Goal: Transaction & Acquisition: Purchase product/service

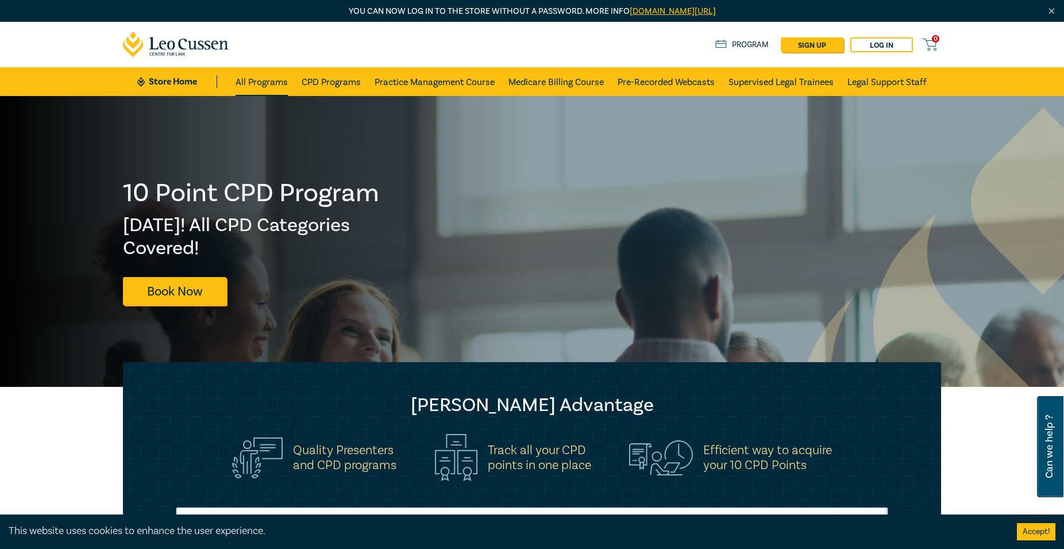
click at [249, 83] on link "All Programs" at bounding box center [262, 81] width 52 height 29
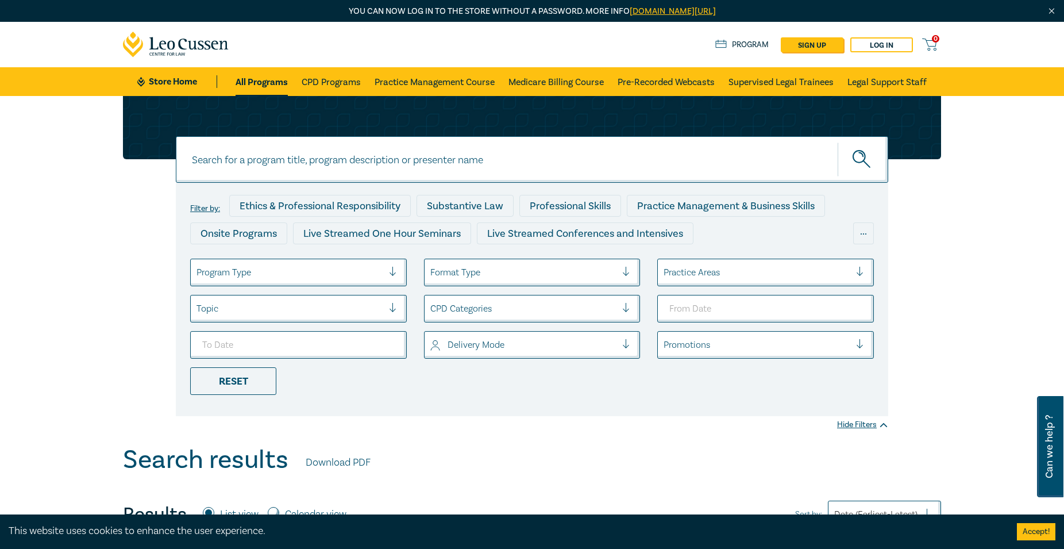
paste input "Retainers and Engagement Letters – Minimising Costs Disputes and Client Complai…"
click at [625, 162] on input "Retainers and Engagement Letters – Minimising Costs Disputes and Client Complai…" at bounding box center [532, 159] width 713 height 47
type input "Retainers and Engagement Letters – Minimising Costs Disputes and Client Complai…"
click at [838, 142] on button "submit" at bounding box center [863, 159] width 51 height 35
click at [636, 164] on input "Retainers and Engagement Letters – Minimising Costs Disputes and Client Complai…" at bounding box center [532, 159] width 713 height 47
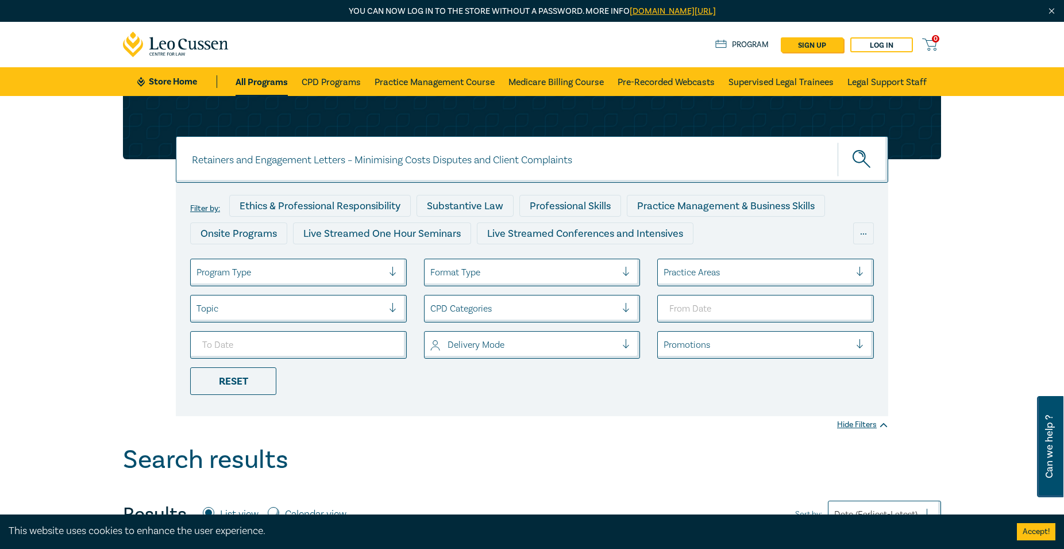
click at [601, 173] on input "Retainers and Engagement Letters – Minimising Costs Disputes and Client Complai…" at bounding box center [532, 159] width 713 height 47
click at [838, 142] on button "submit" at bounding box center [863, 159] width 51 height 35
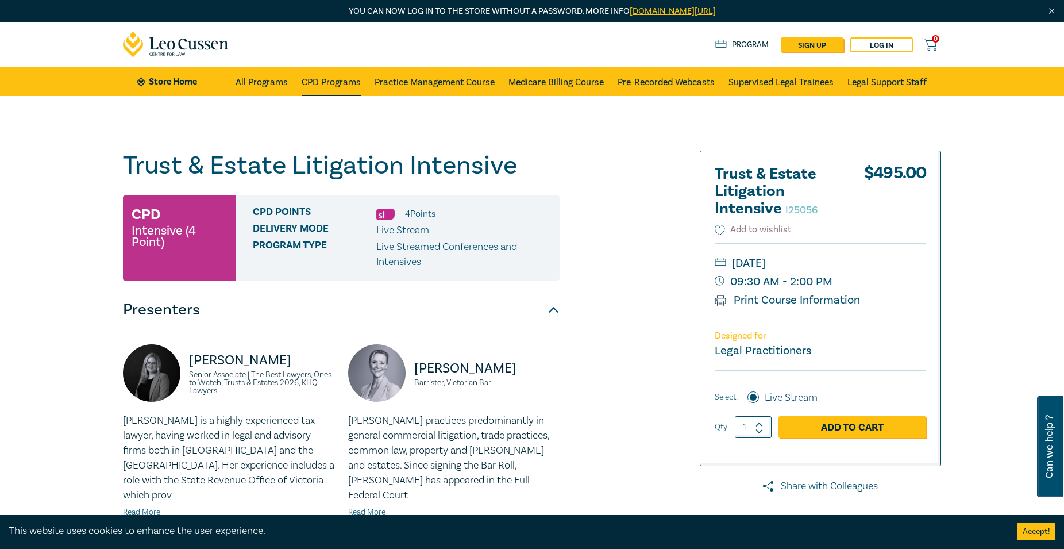
click at [333, 82] on link "CPD Programs" at bounding box center [331, 81] width 59 height 29
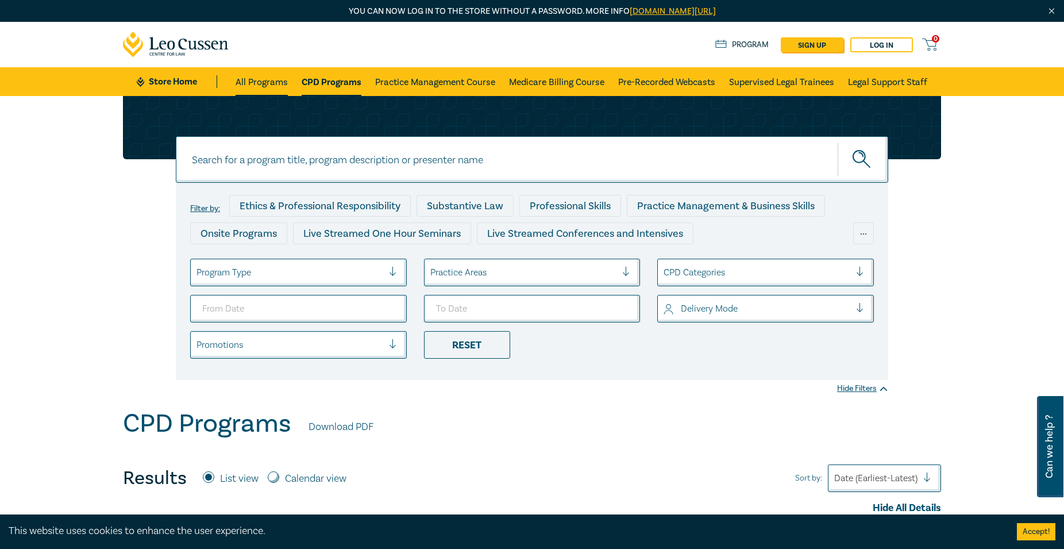
click at [255, 82] on link "All Programs" at bounding box center [262, 81] width 52 height 29
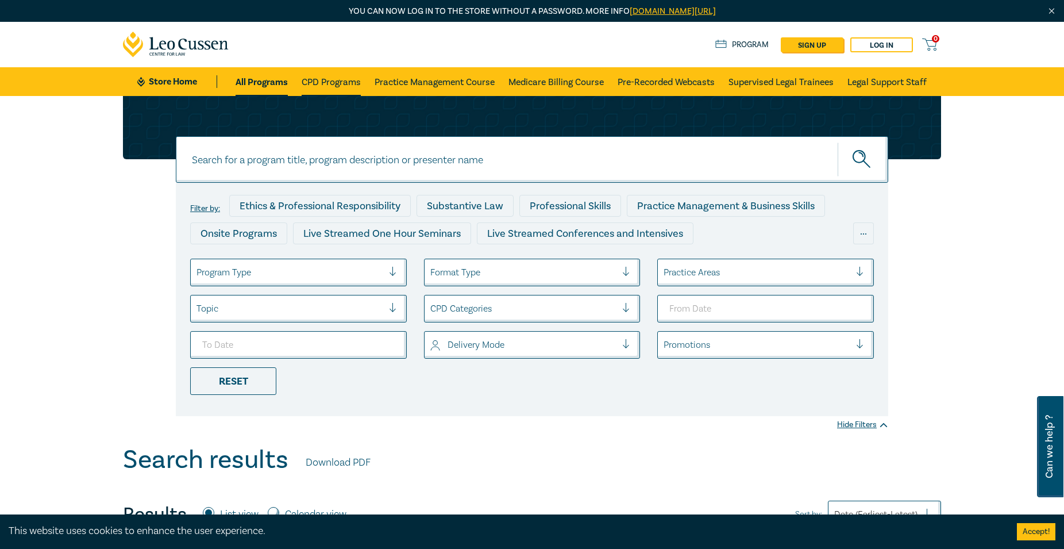
click at [339, 79] on link "CPD Programs" at bounding box center [331, 81] width 59 height 29
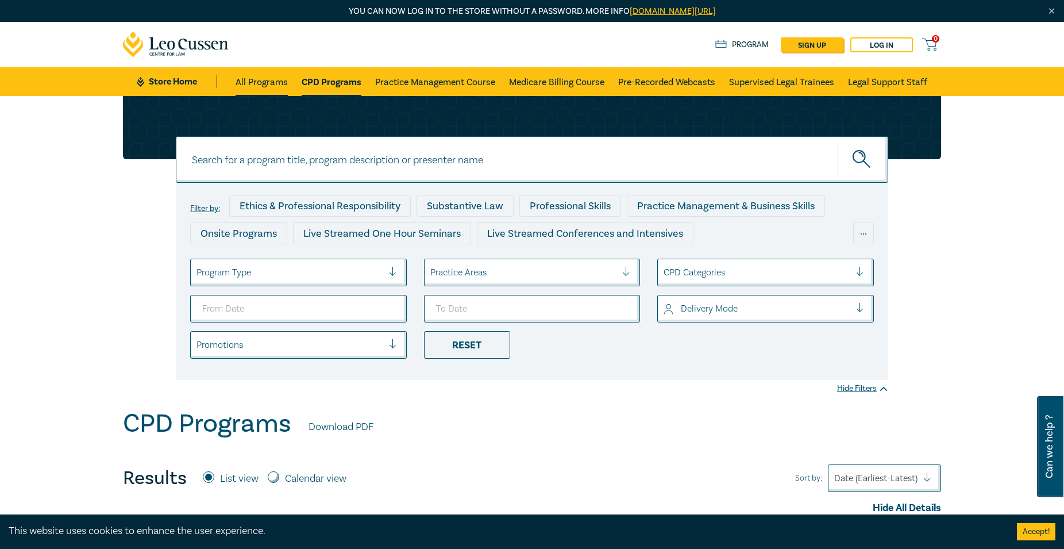
click at [248, 84] on link "All Programs" at bounding box center [262, 81] width 52 height 29
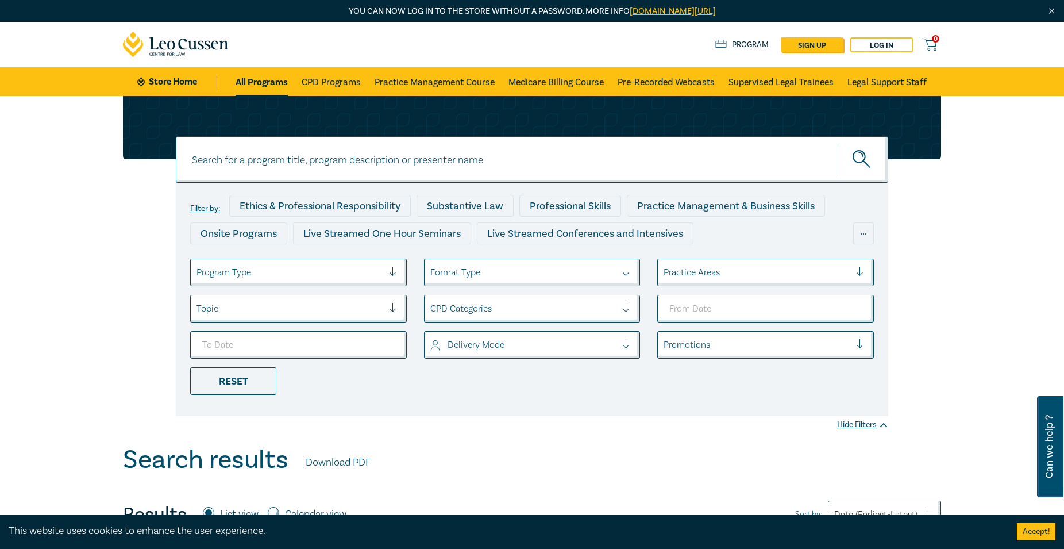
click at [402, 149] on input at bounding box center [532, 159] width 713 height 47
paste input "Costs Law & Billing Intensive"
type input "Costs Law & Billing Intensive"
click at [838, 142] on button "submit" at bounding box center [863, 159] width 51 height 35
click at [868, 157] on icon "submit" at bounding box center [863, 160] width 20 height 20
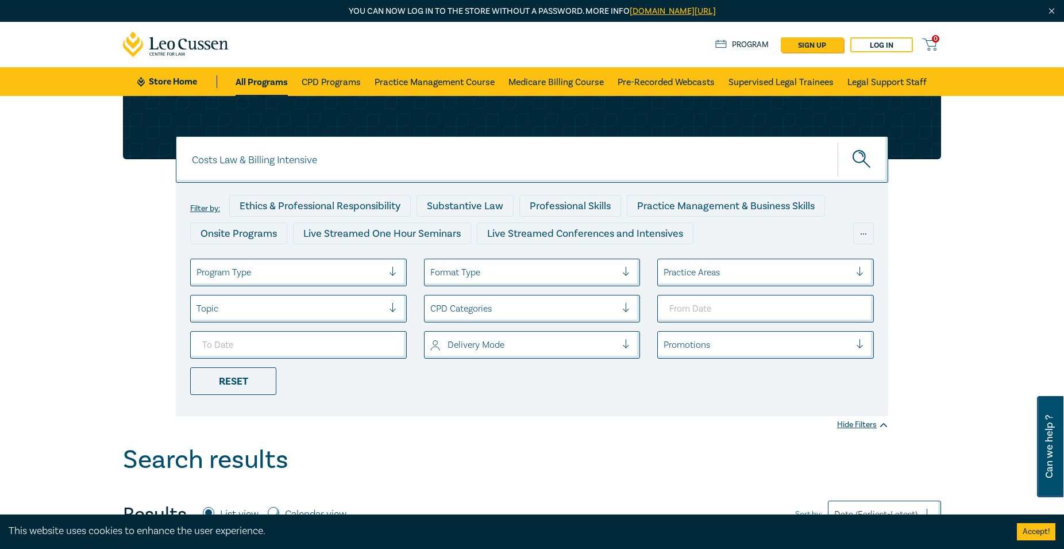
click at [330, 279] on div at bounding box center [290, 272] width 187 height 15
drag, startPoint x: 407, startPoint y: 156, endPoint x: 384, endPoint y: 167, distance: 26.0
drag, startPoint x: 372, startPoint y: 172, endPoint x: 47, endPoint y: 175, distance: 325.9
click at [176, 175] on input "Costs Law & Billing Intensive" at bounding box center [532, 159] width 713 height 47
paste input "Retainers and Engagement Letters – Minimising Costs Disputes and Client Complai…"
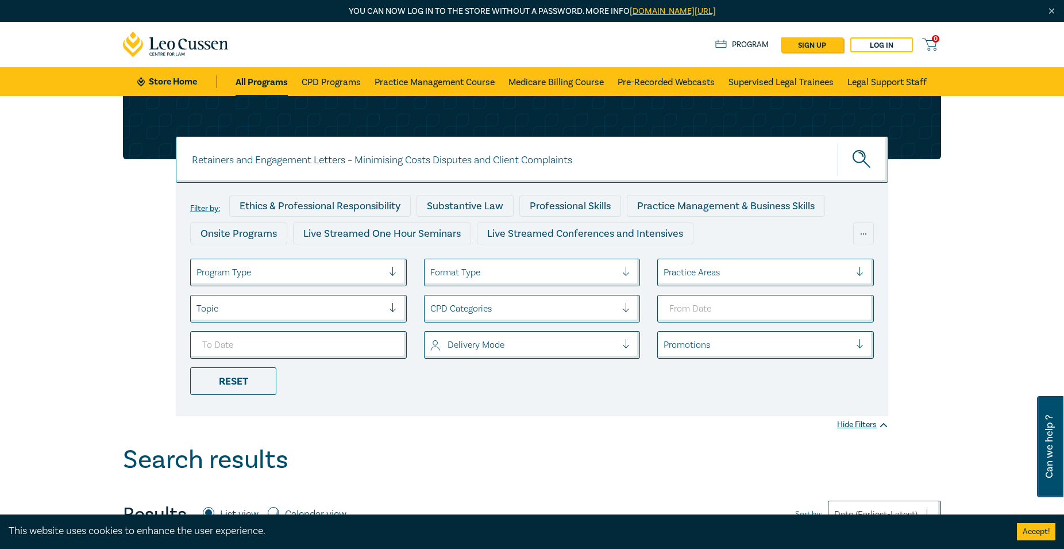
type input "Retainers and Engagement Letters – Minimising Costs Disputes and Client Complai…"
click at [860, 157] on icon "submit" at bounding box center [863, 160] width 20 height 20
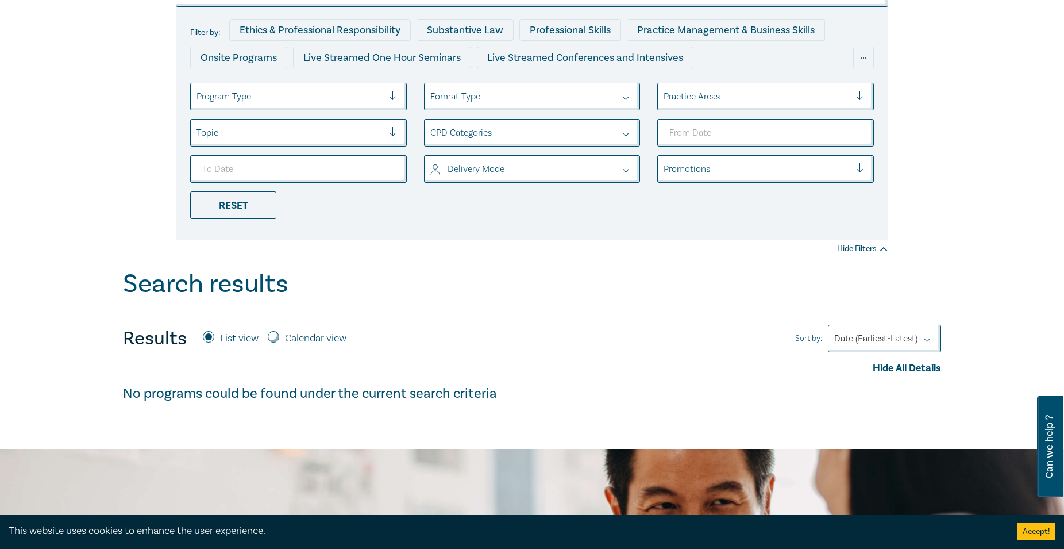
scroll to position [117, 0]
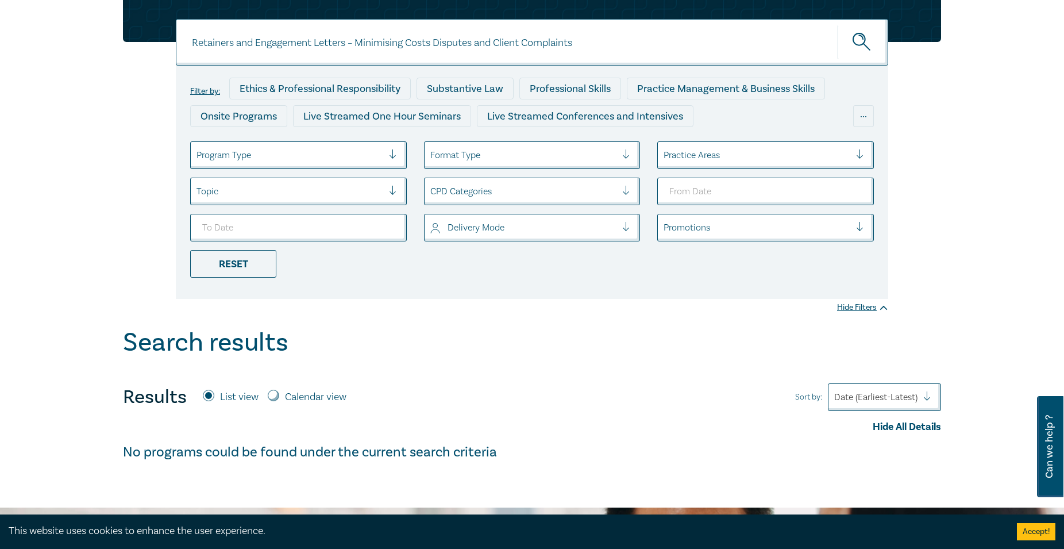
click at [272, 397] on input "Calendar view" at bounding box center [273, 395] width 11 height 11
radio input "true"
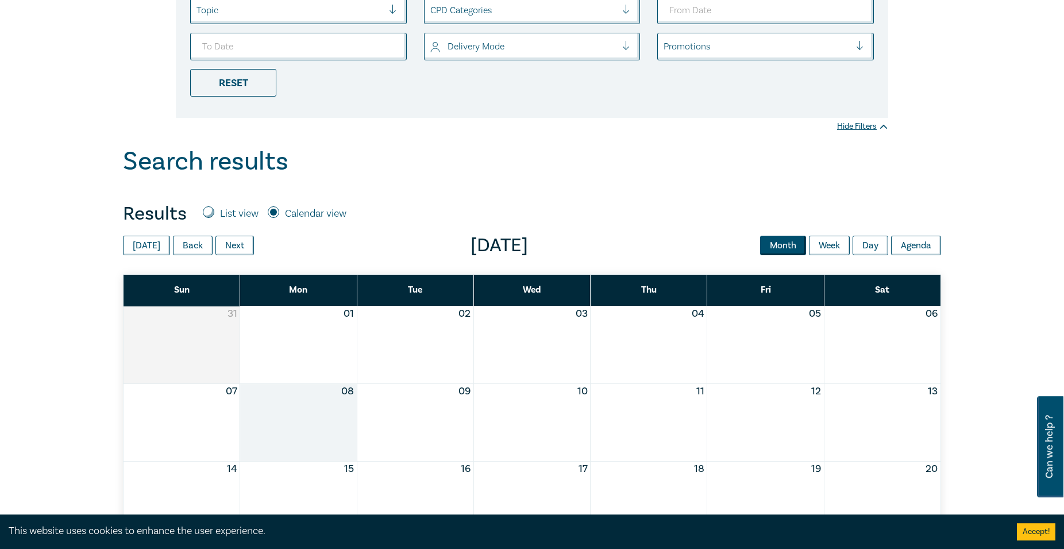
scroll to position [469, 0]
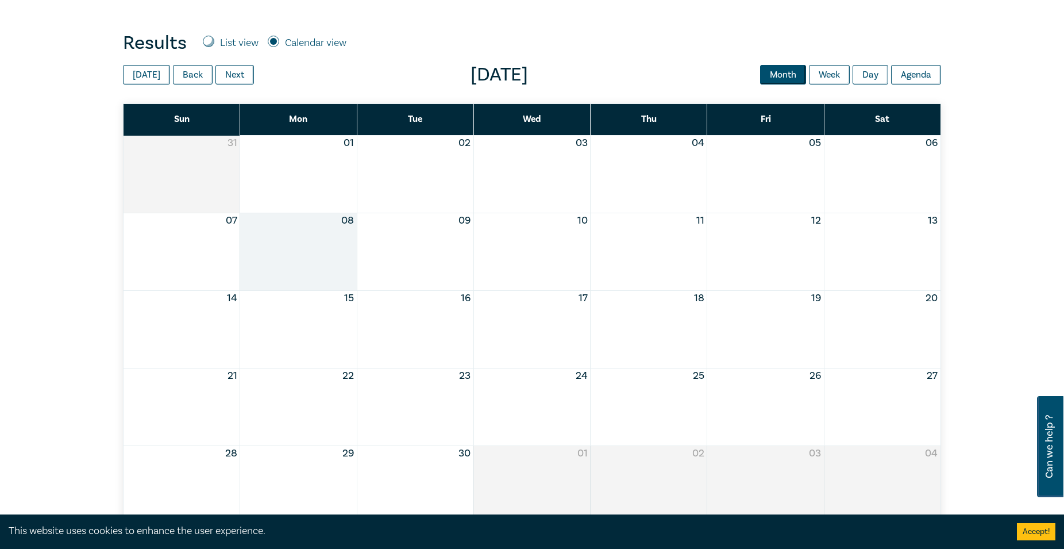
click at [685, 317] on div "Month View" at bounding box center [648, 329] width 117 height 77
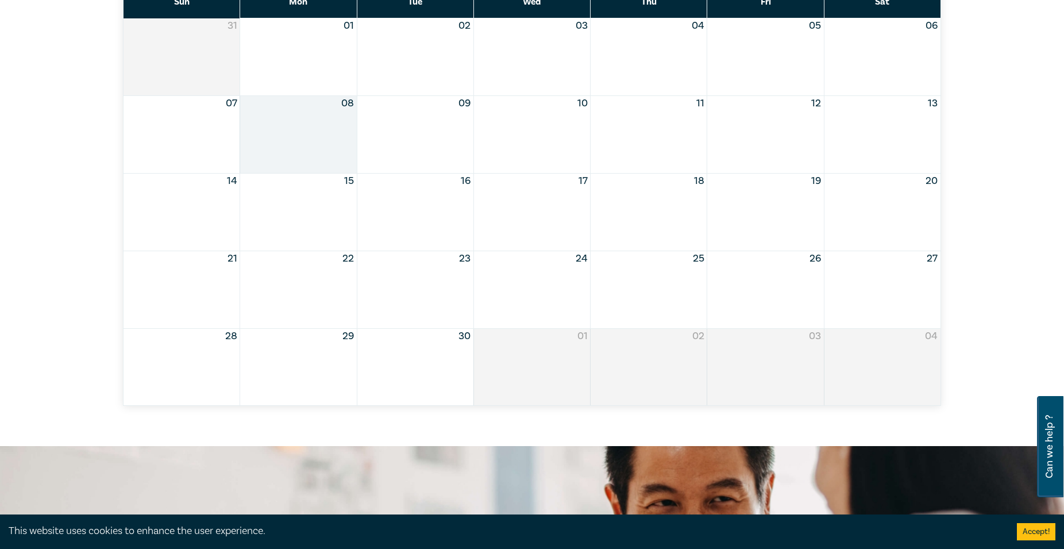
click at [659, 201] on div "Month View" at bounding box center [648, 212] width 117 height 77
click at [660, 205] on div "Month View" at bounding box center [648, 212] width 117 height 77
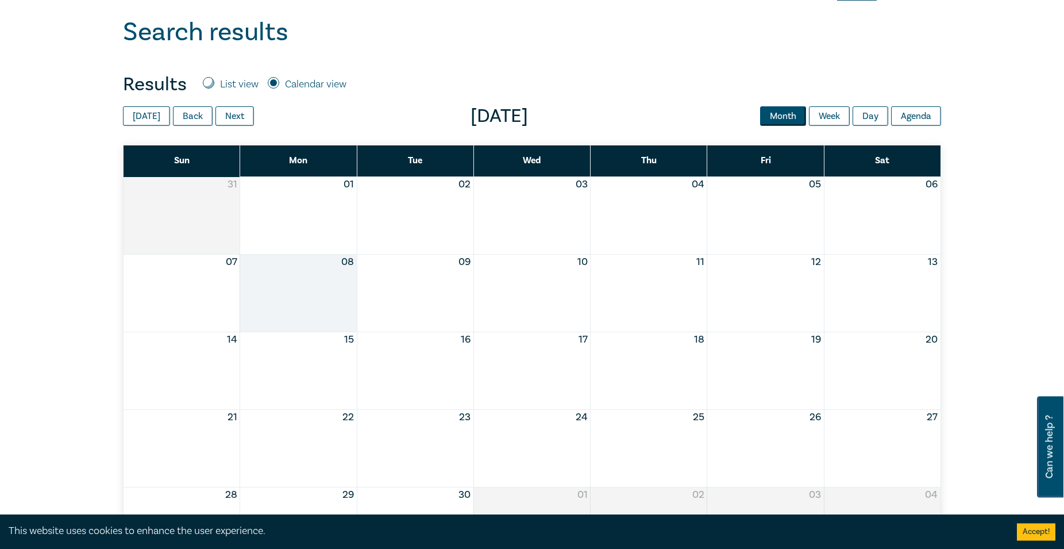
scroll to position [410, 0]
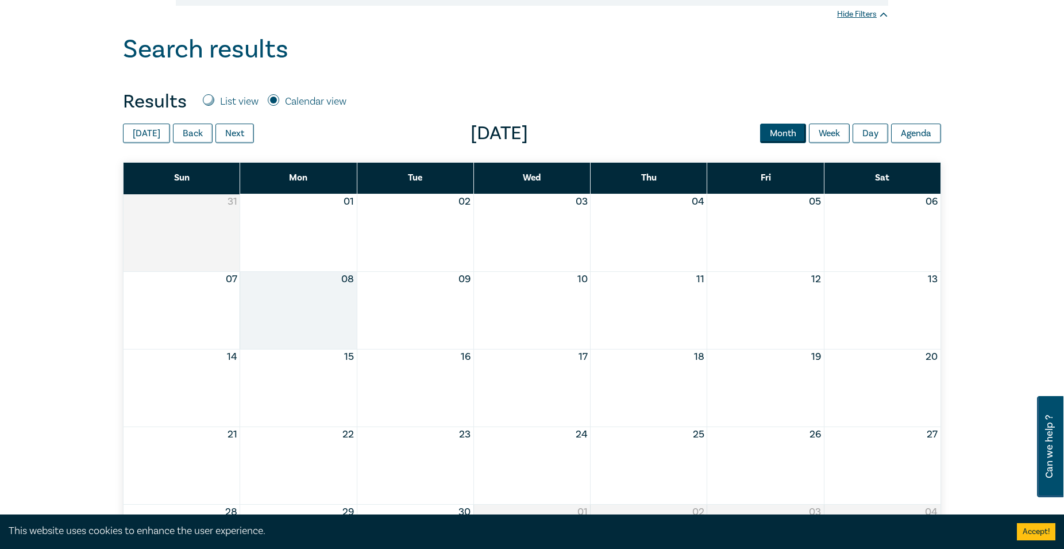
drag, startPoint x: 701, startPoint y: 366, endPoint x: 763, endPoint y: 256, distance: 126.4
click at [701, 366] on div "Month View" at bounding box center [648, 387] width 117 height 77
click at [879, 131] on button "Day" at bounding box center [871, 134] width 36 height 20
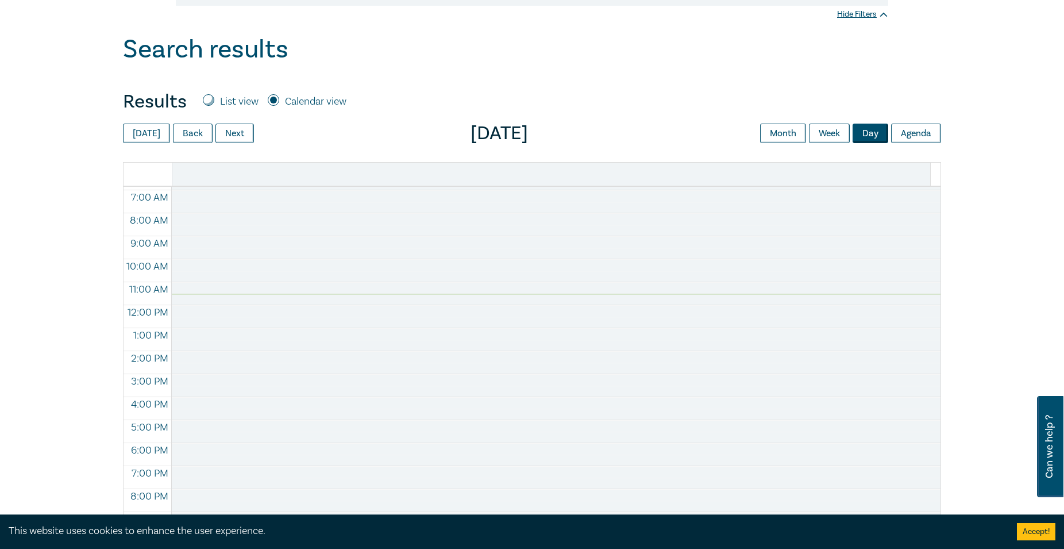
scroll to position [0, 0]
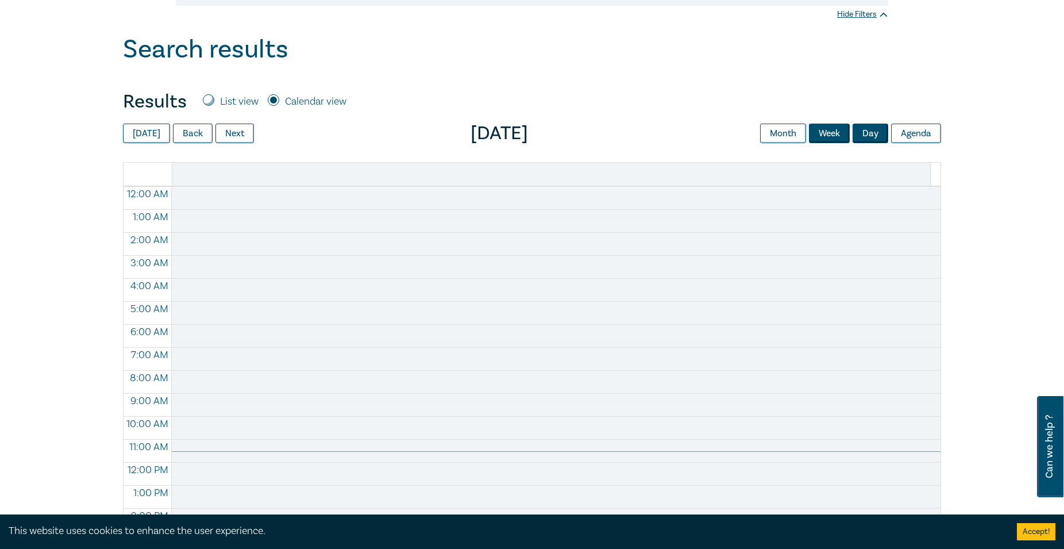
click at [826, 143] on button "Week" at bounding box center [829, 134] width 41 height 20
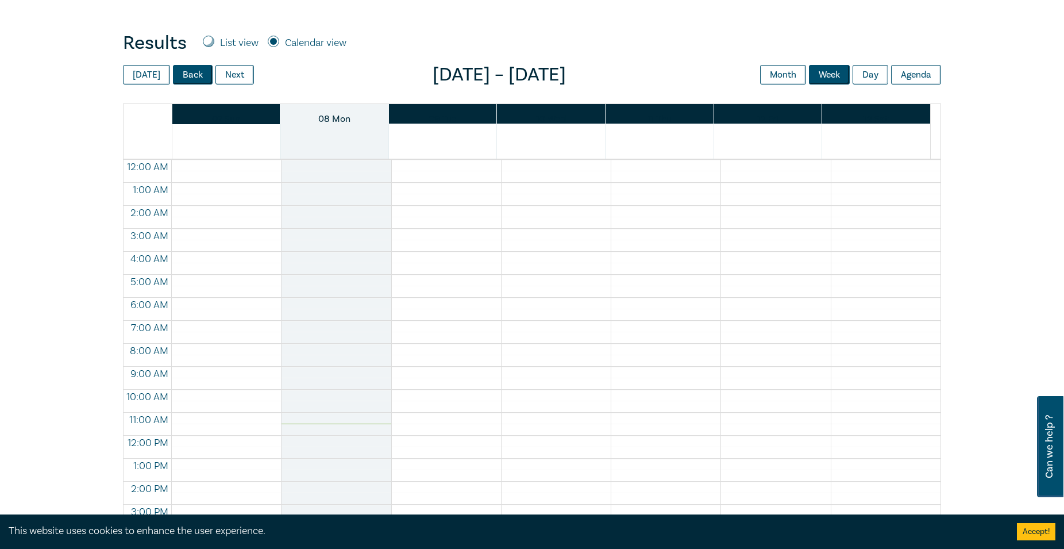
click at [199, 79] on button "Back" at bounding box center [193, 75] width 40 height 20
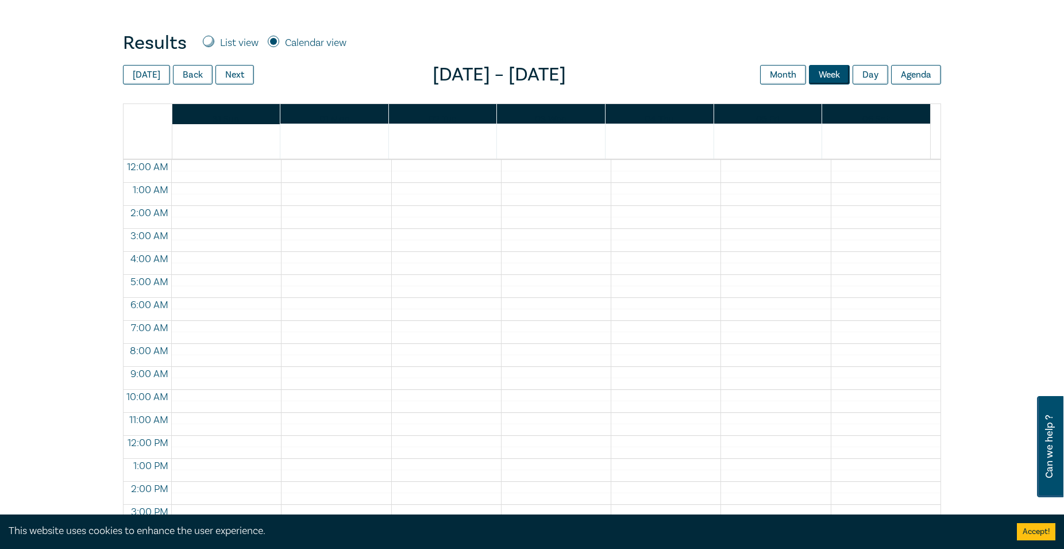
click at [203, 37] on div "List view" at bounding box center [231, 43] width 56 height 15
click at [208, 40] on input "List view" at bounding box center [208, 41] width 11 height 11
radio input "true"
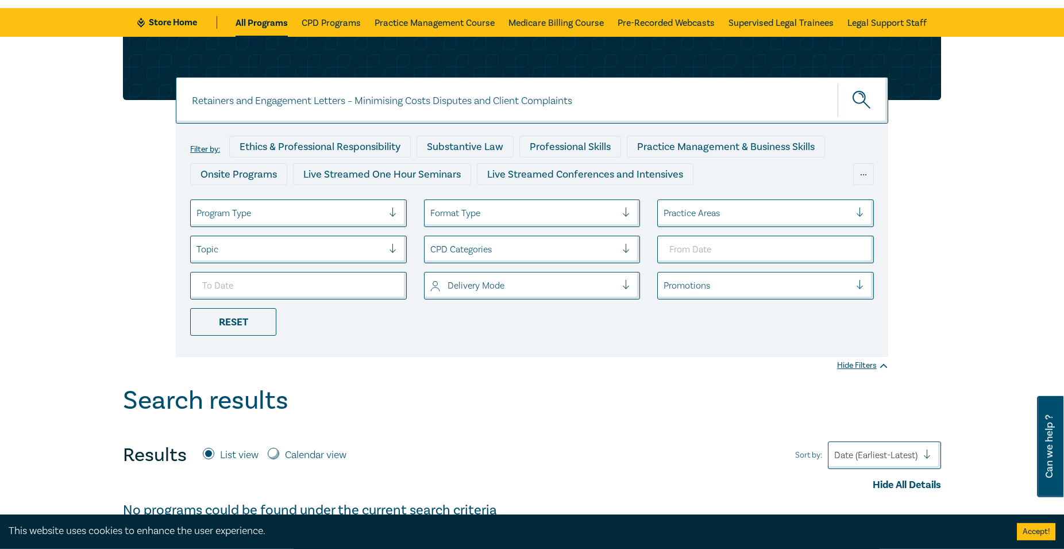
scroll to position [59, 0]
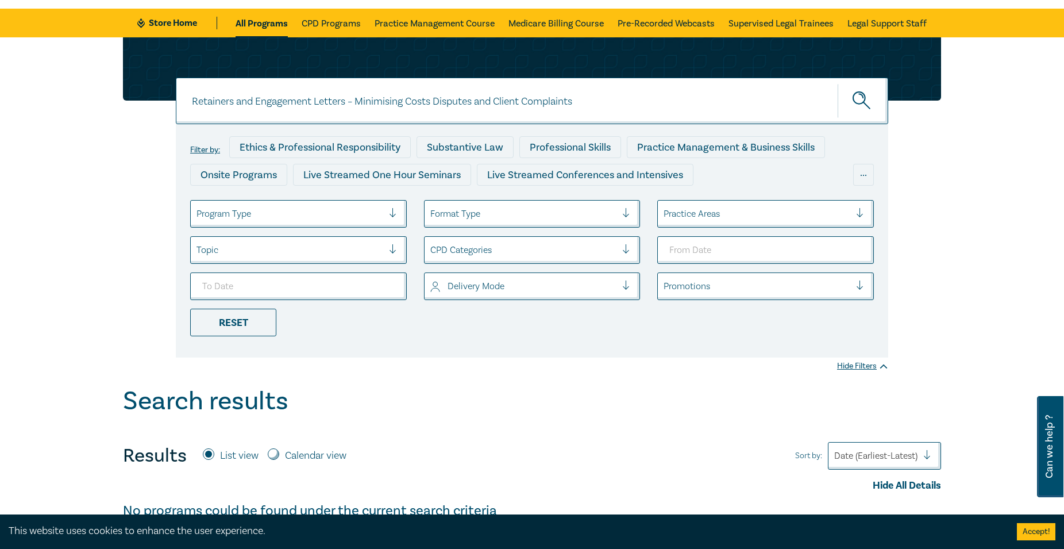
click at [266, 252] on div at bounding box center [290, 250] width 187 height 15
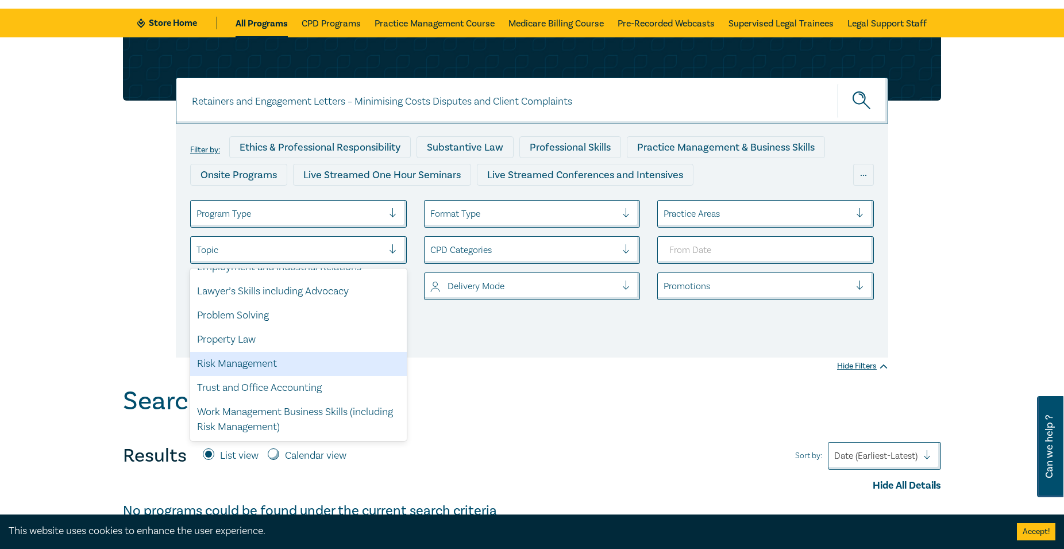
scroll to position [0, 0]
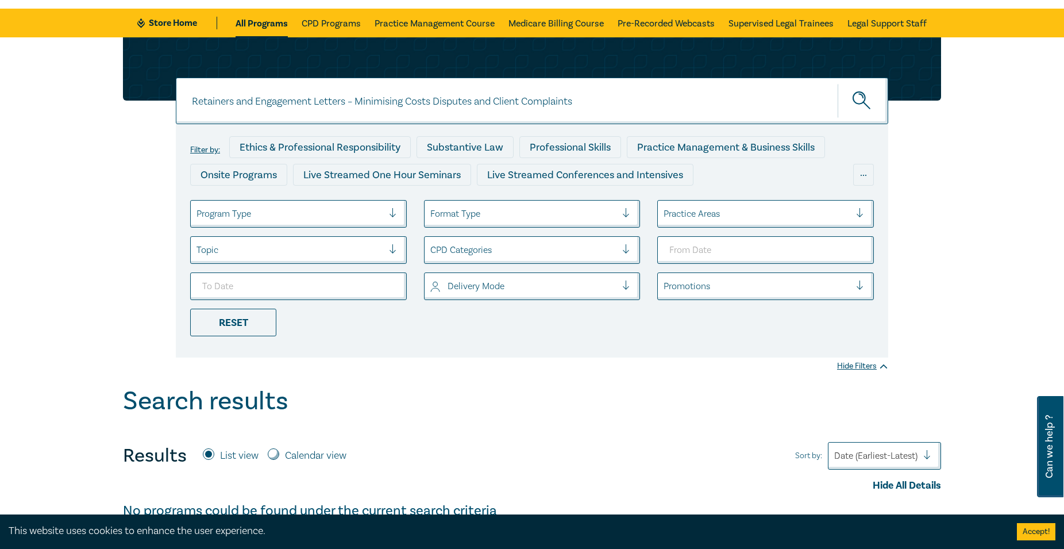
click at [95, 268] on div "Retainers and Engagement Letters – Minimising Costs Disputes and Client Complai…" at bounding box center [532, 211] width 1064 height 349
click at [847, 22] on li "Legal Support Staff" at bounding box center [884, 23] width 86 height 29
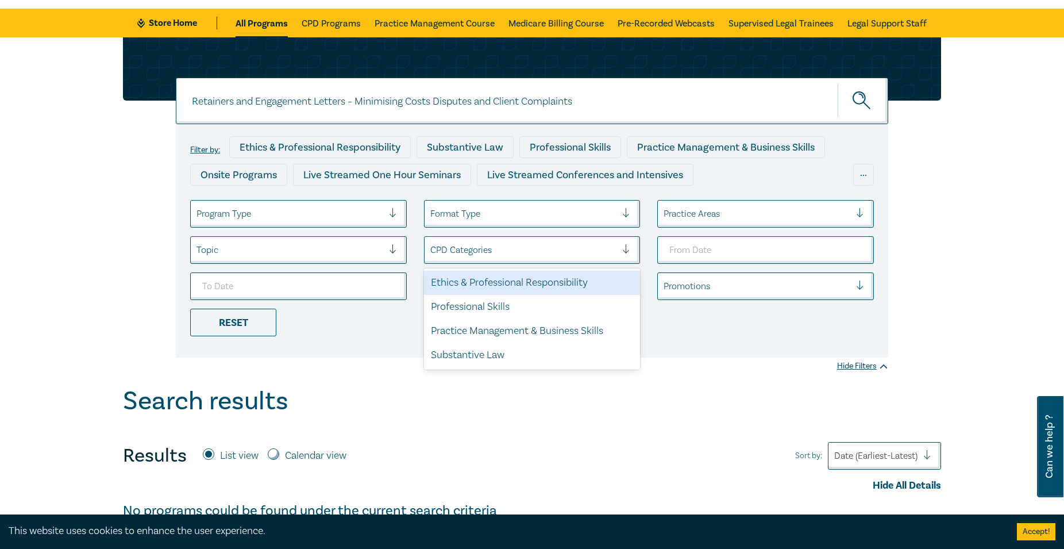
click at [595, 257] on div at bounding box center [523, 250] width 187 height 15
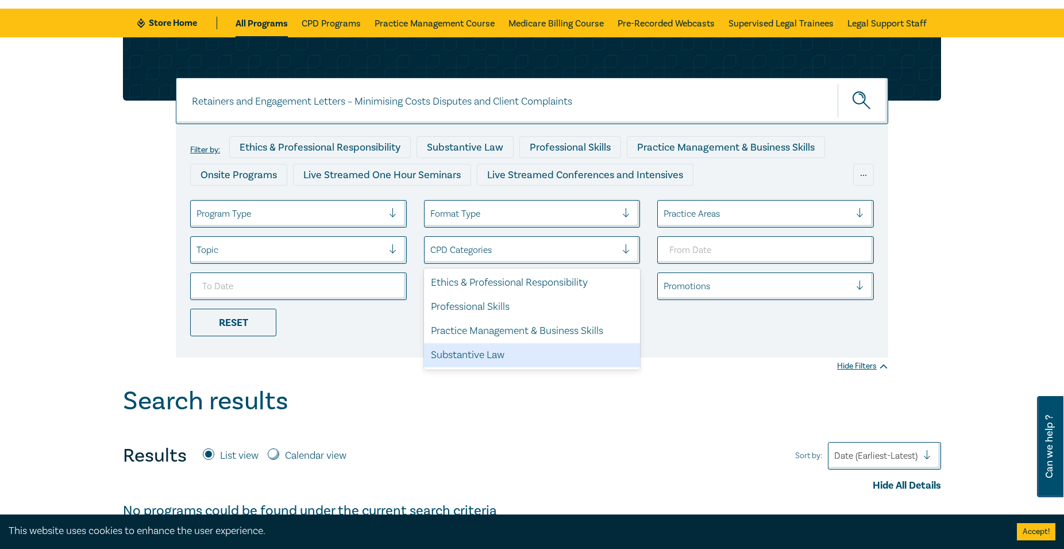
click at [445, 412] on div "Search results" at bounding box center [532, 404] width 818 height 36
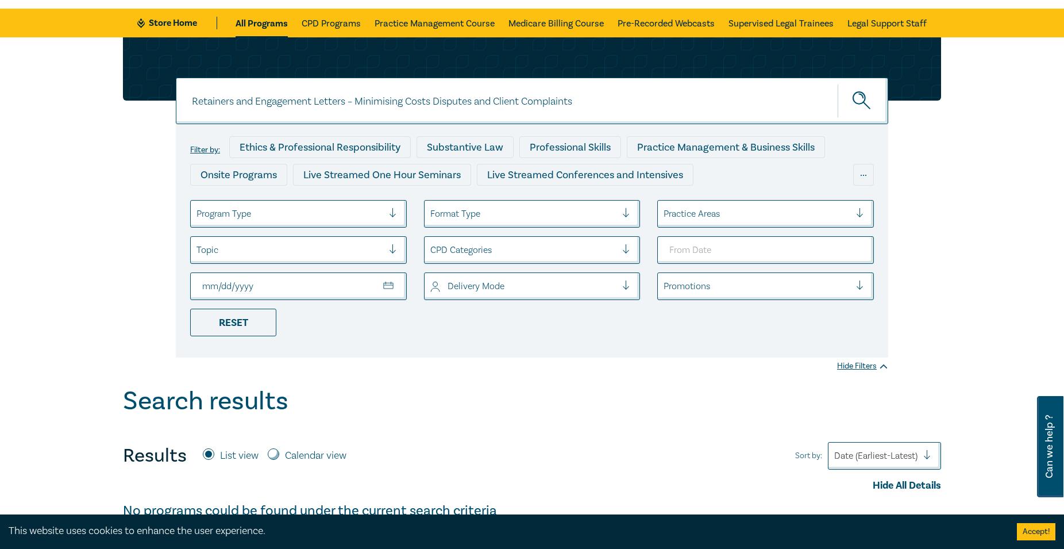
click at [376, 280] on input "To Date" at bounding box center [298, 286] width 217 height 28
click at [390, 288] on input "To Date" at bounding box center [298, 286] width 217 height 28
type input "2025-09-18"
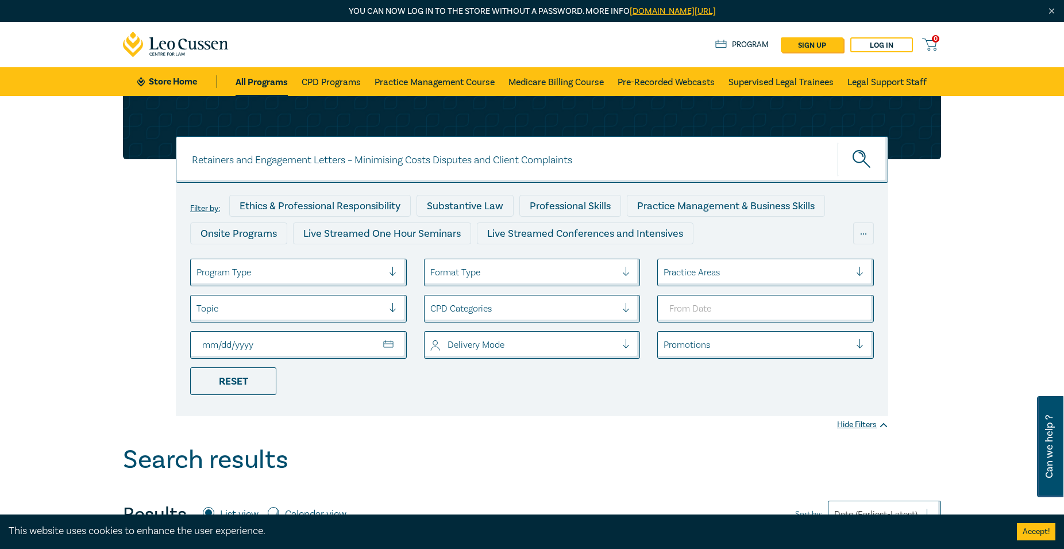
click at [871, 153] on icon "submit" at bounding box center [863, 160] width 20 height 20
click at [858, 155] on icon "submit" at bounding box center [863, 160] width 20 height 20
click at [366, 276] on div at bounding box center [290, 272] width 187 height 15
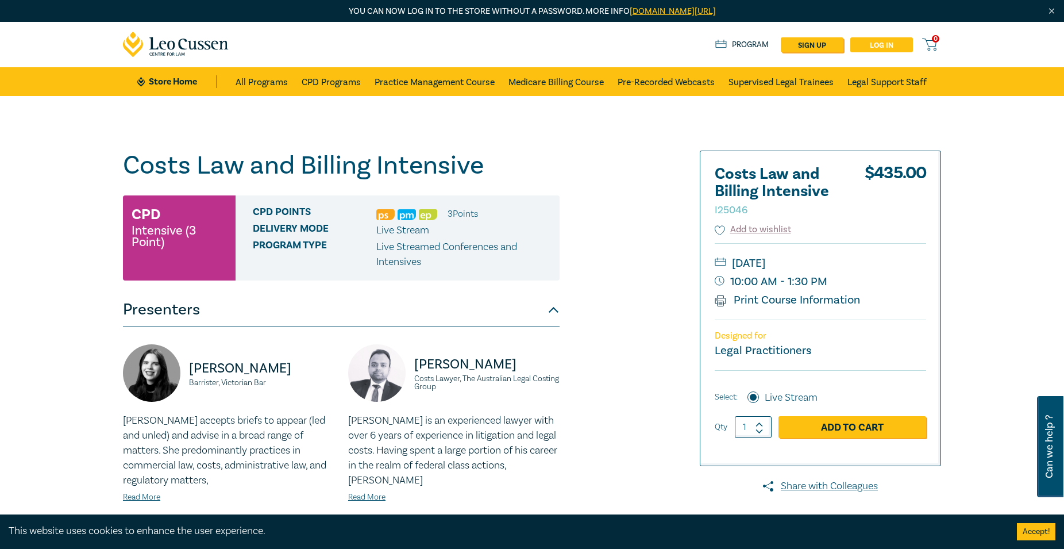
click at [882, 48] on link "Log in" at bounding box center [882, 44] width 63 height 15
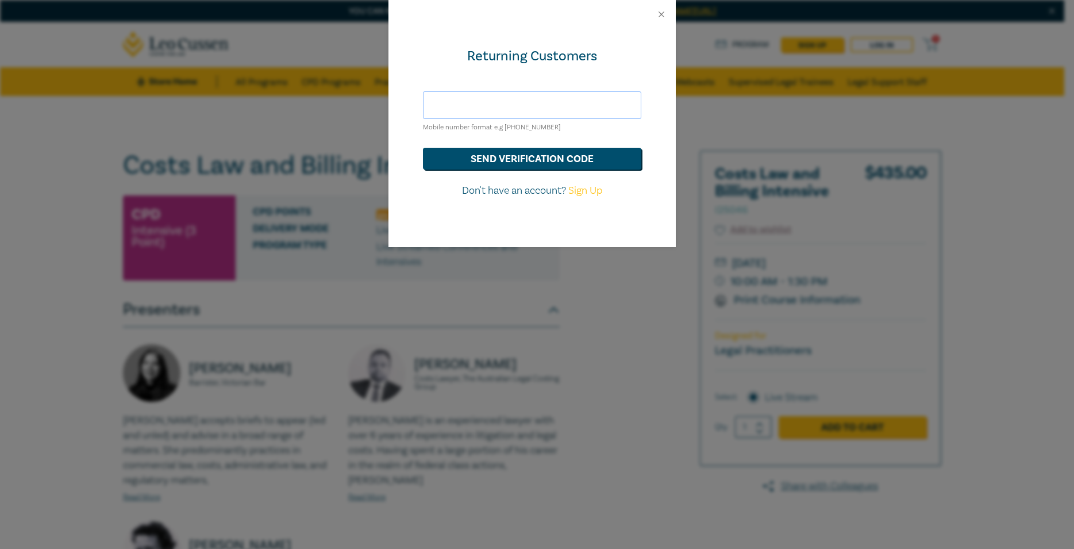
click at [533, 109] on input "text" at bounding box center [532, 105] width 218 height 28
type input "reception@kpalaw.com.au"
click at [528, 159] on button "send verification code" at bounding box center [532, 159] width 218 height 22
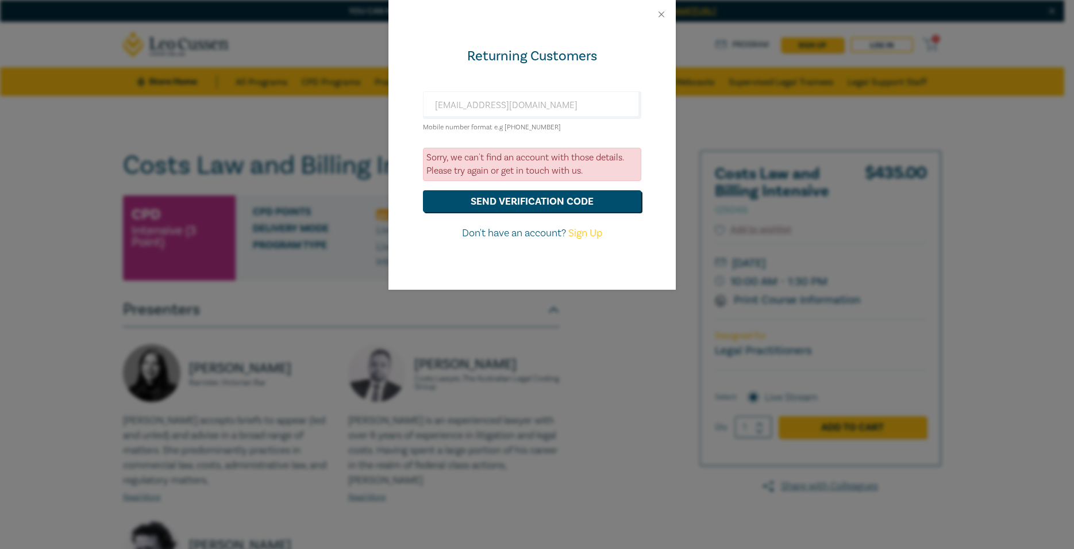
click at [664, 8] on div at bounding box center [532, 14] width 287 height 29
click at [661, 16] on button "Close" at bounding box center [661, 14] width 10 height 10
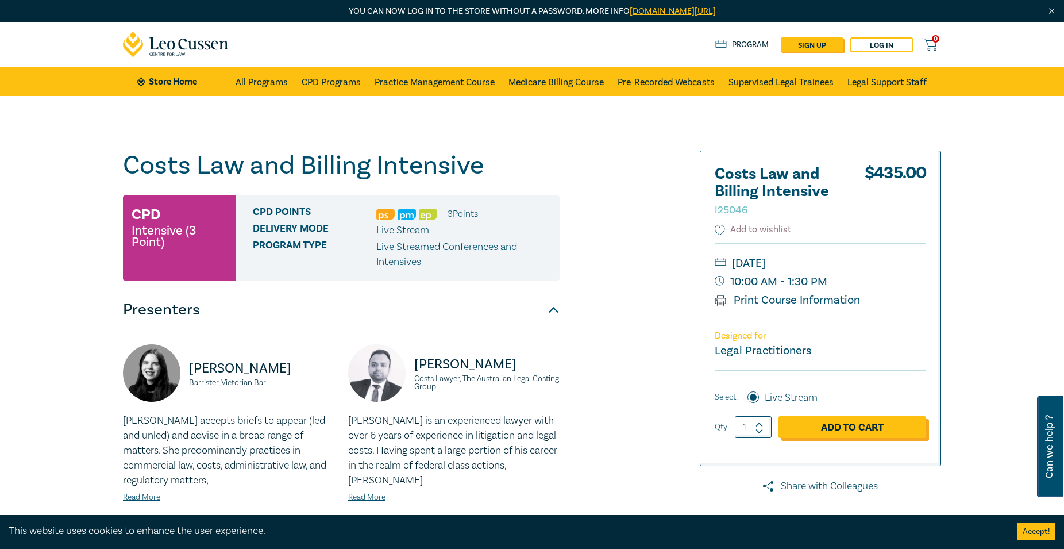
click at [889, 429] on link "Add to Cart" at bounding box center [853, 427] width 148 height 22
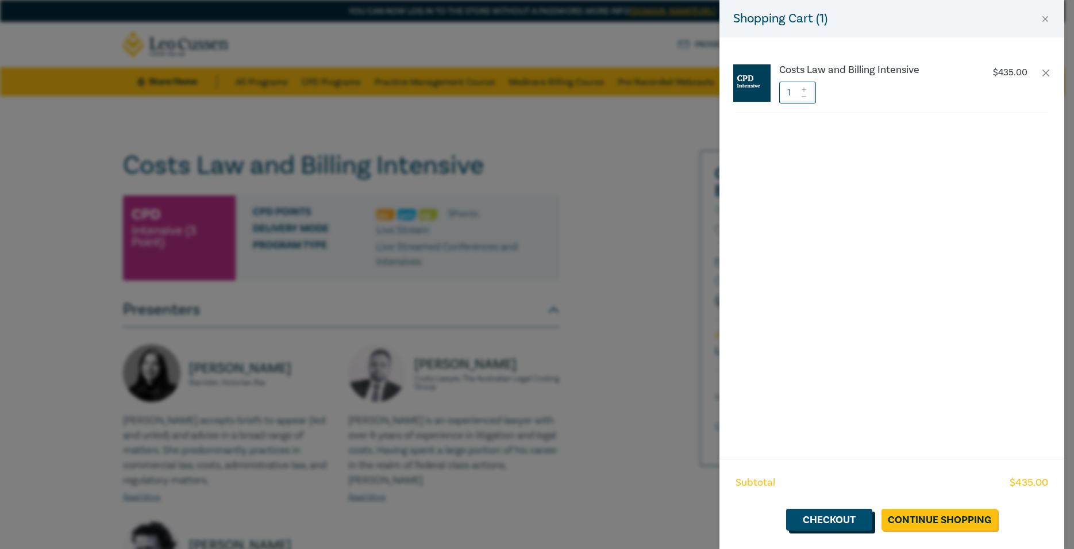
click at [854, 516] on link "Checkout" at bounding box center [829, 520] width 86 height 22
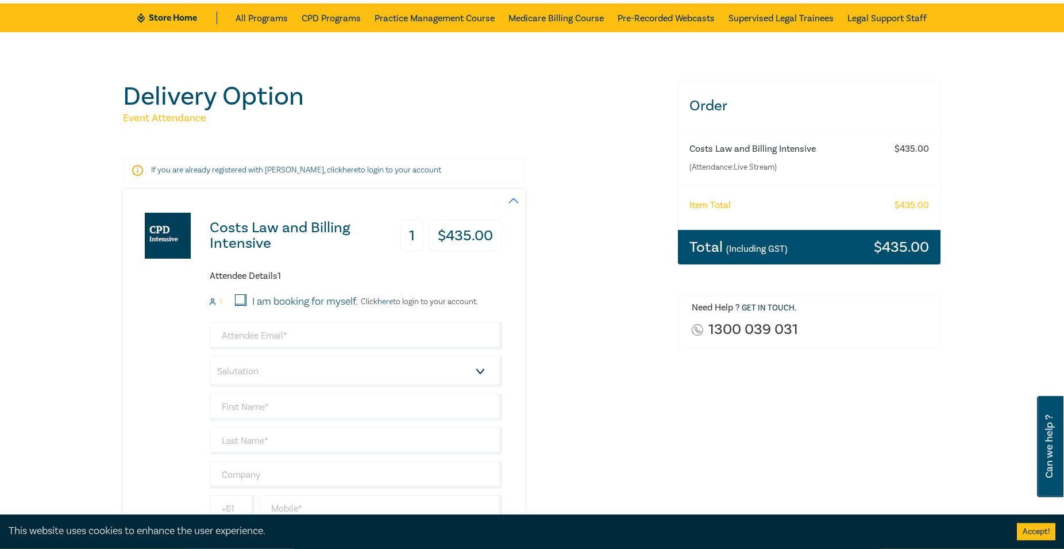
scroll to position [176, 0]
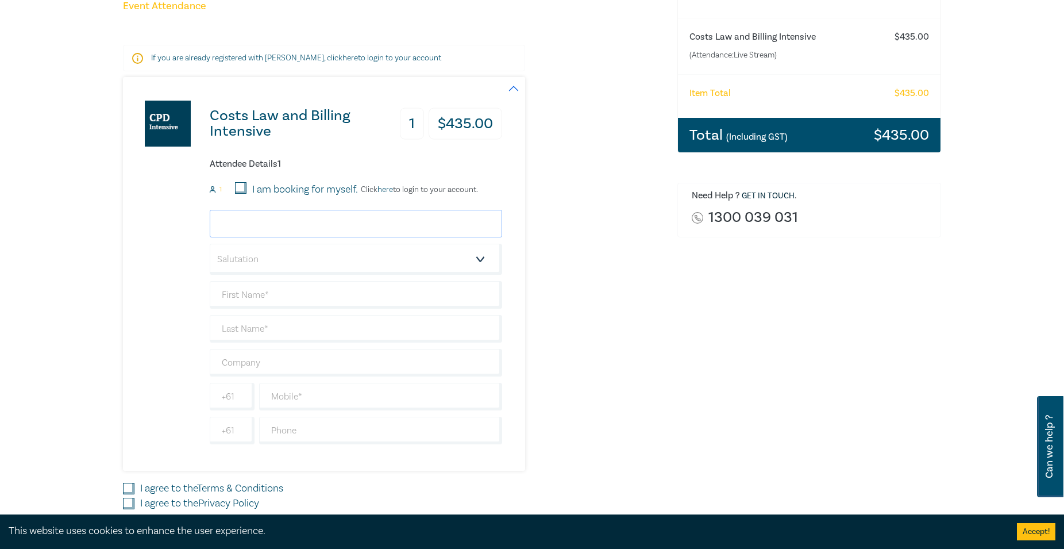
click at [292, 223] on input "email" at bounding box center [356, 224] width 293 height 28
type input "dianas@kpalaw.com.au"
click at [210, 244] on select "Salutation Mr. Mrs. Ms. Miss Dr. Prof. Other" at bounding box center [356, 259] width 293 height 31
click at [186, 301] on div "Costs Law and Billing Intensive 1 $ 435.00 Attendee Details 1 1 I am booking fo…" at bounding box center [312, 274] width 379 height 394
click at [362, 303] on input "text" at bounding box center [356, 295] width 293 height 28
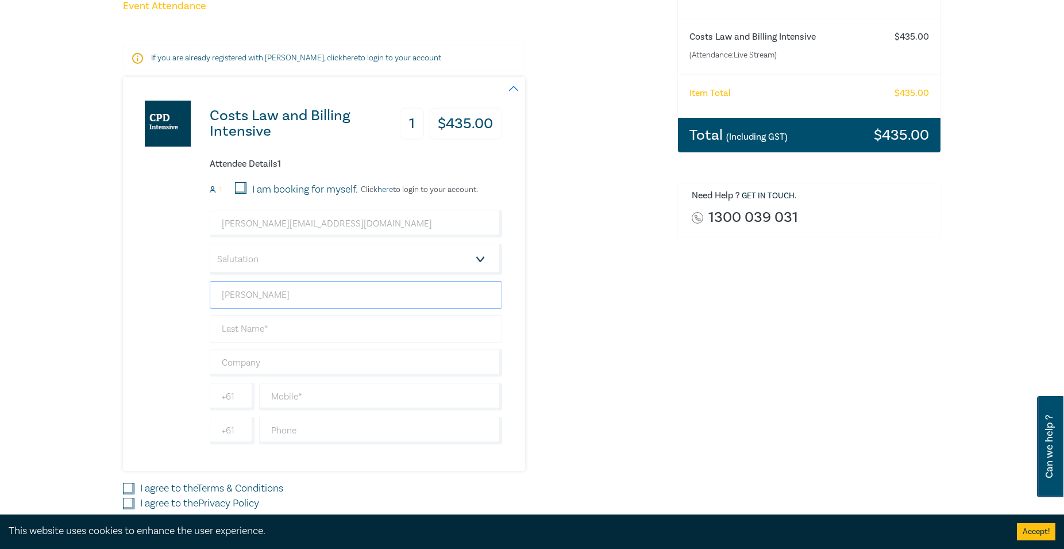
type input "Diana"
click at [251, 326] on input "text" at bounding box center [356, 329] width 293 height 28
type input "Scully"
click at [299, 364] on input "text" at bounding box center [356, 363] width 293 height 28
type input "k"
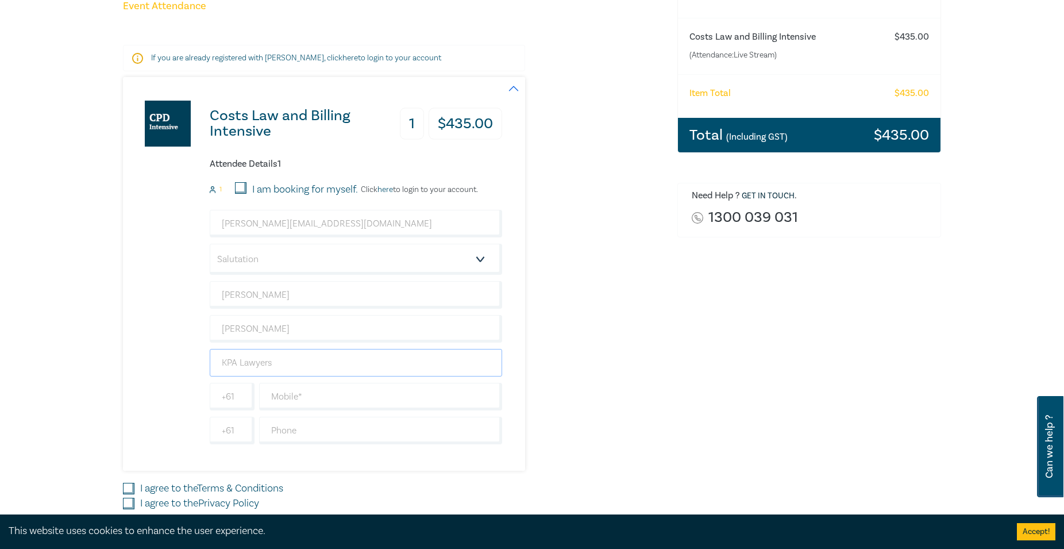
type input "KPA Lawyers"
click at [513, 372] on div "Costs Law and Billing Intensive 1 $ 435.00 Attendee Details 1 1 I am booking fo…" at bounding box center [324, 274] width 402 height 394
click at [351, 401] on input "text" at bounding box center [380, 397] width 243 height 28
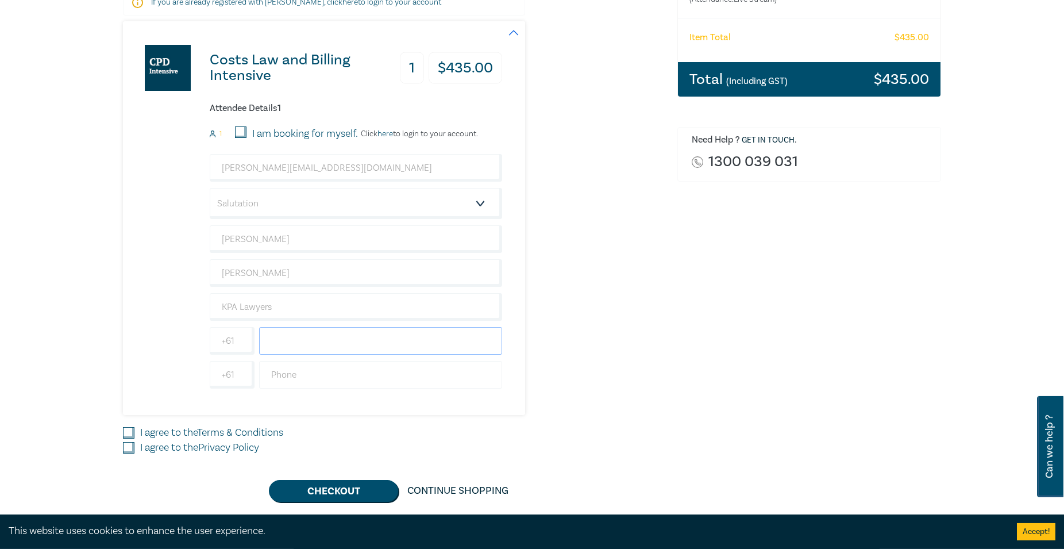
scroll to position [234, 0]
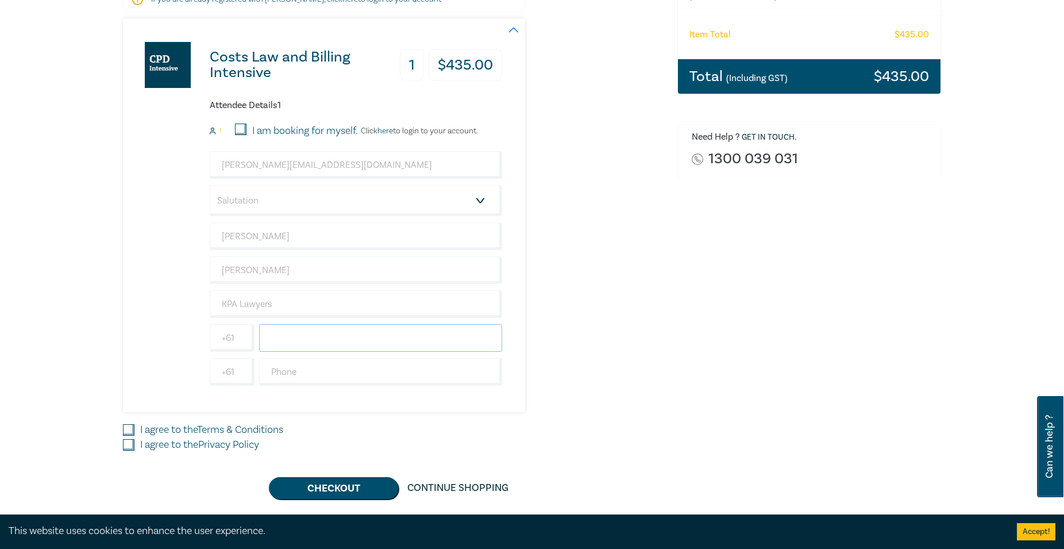
click at [303, 341] on input "text" at bounding box center [380, 338] width 243 height 28
type input "0400422617"
click at [287, 368] on input "text" at bounding box center [380, 372] width 243 height 28
type input "95998800"
click at [128, 433] on input "I agree to the Terms & Conditions" at bounding box center [128, 429] width 11 height 11
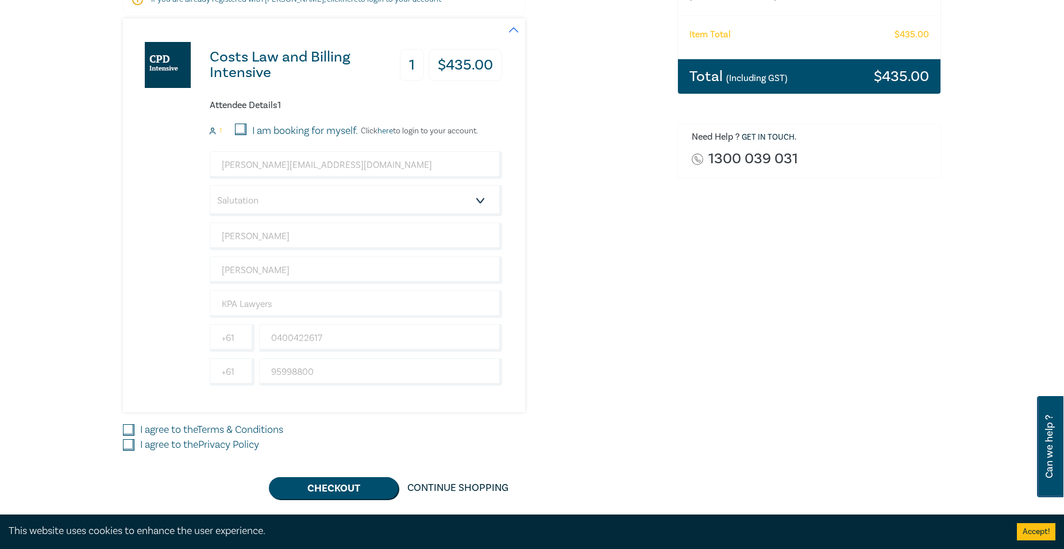
checkbox input "true"
click at [126, 448] on input "I agree to the Privacy Policy" at bounding box center [128, 444] width 11 height 11
checkbox input "true"
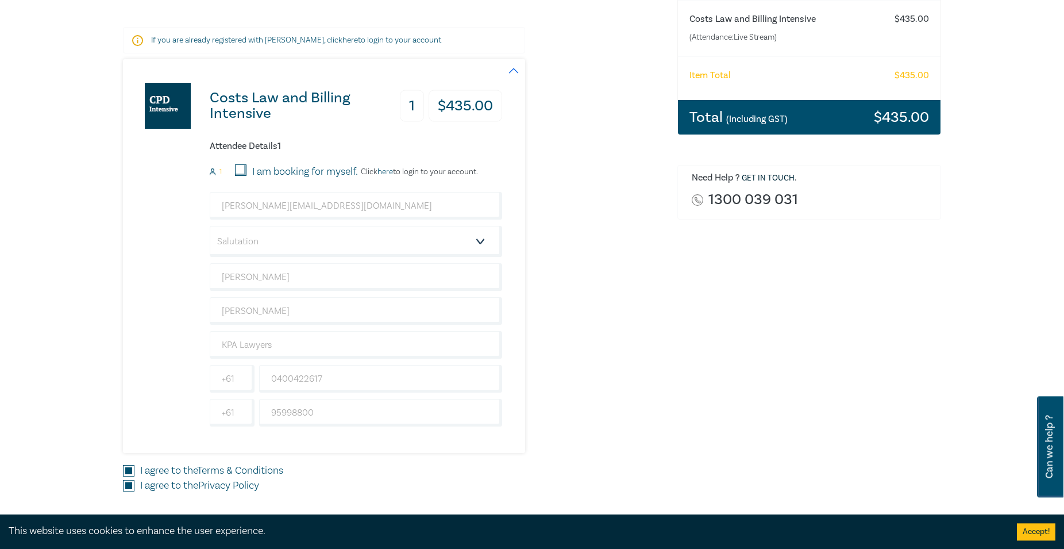
scroll to position [293, 0]
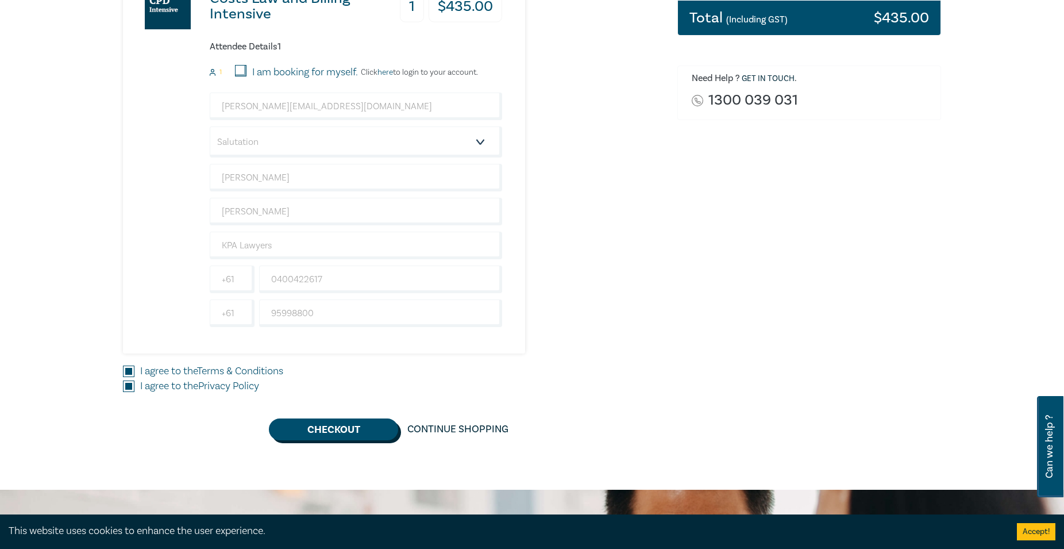
click at [340, 432] on button "Checkout" at bounding box center [333, 429] width 129 height 22
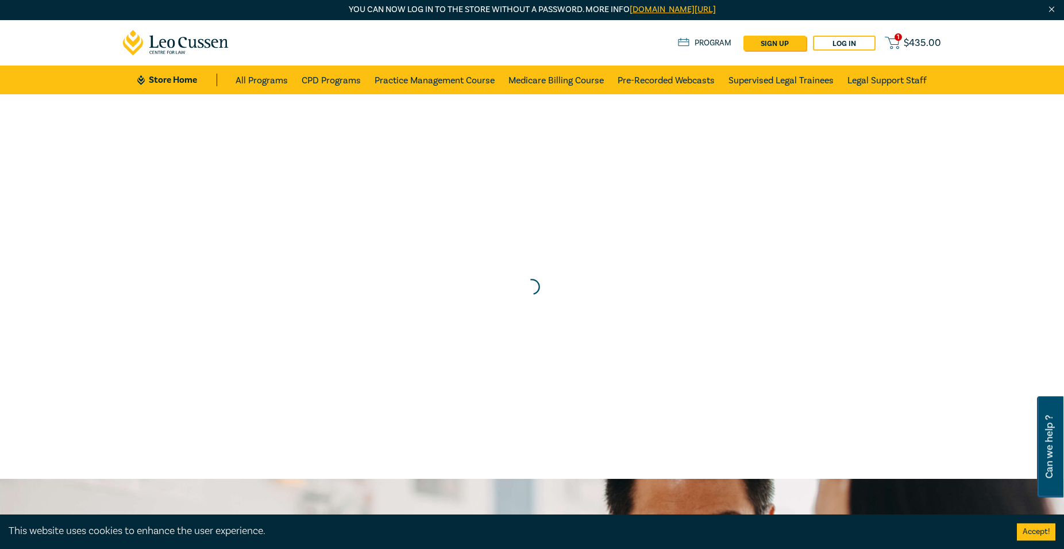
scroll to position [0, 0]
